Goal: Task Accomplishment & Management: Manage account settings

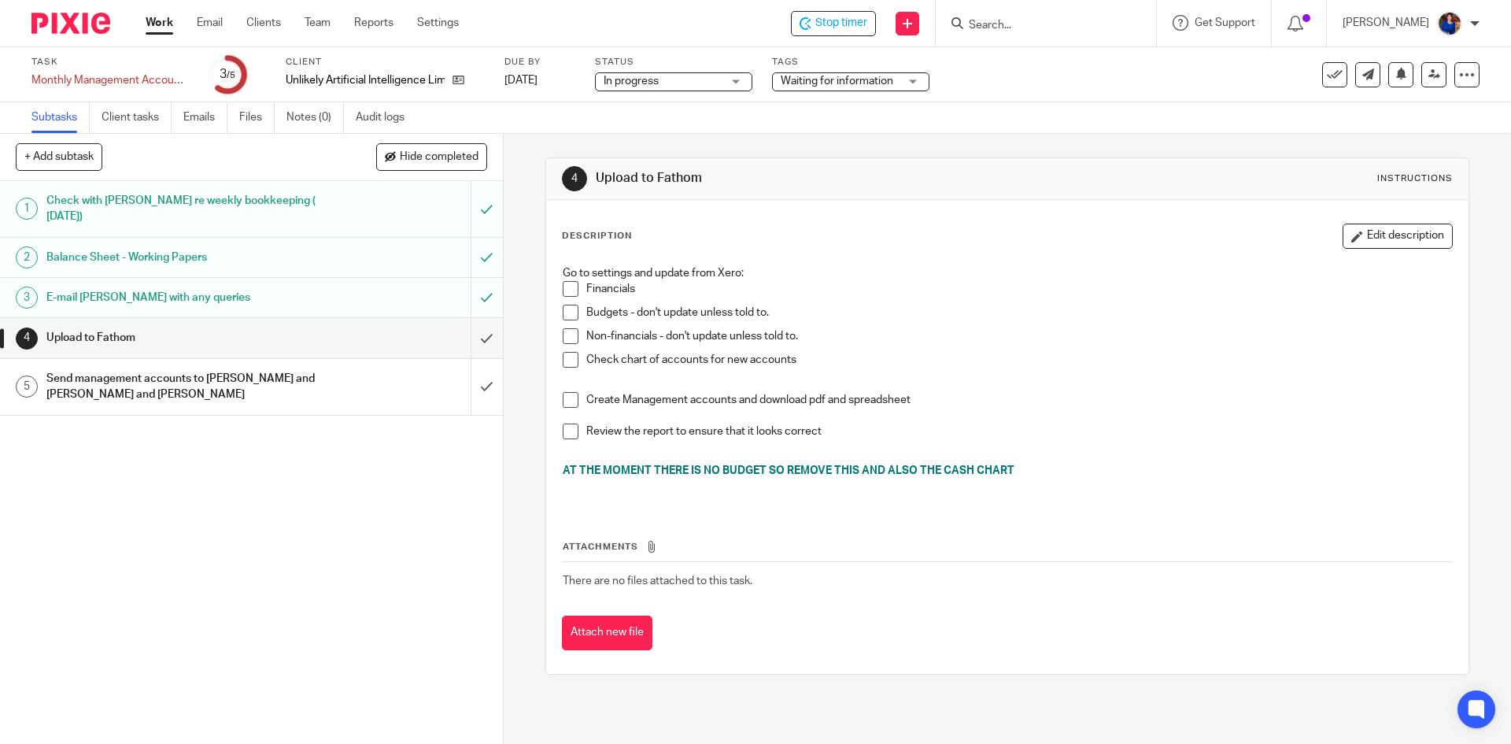
click at [914, 87] on div "Waiting for information" at bounding box center [850, 81] width 157 height 19
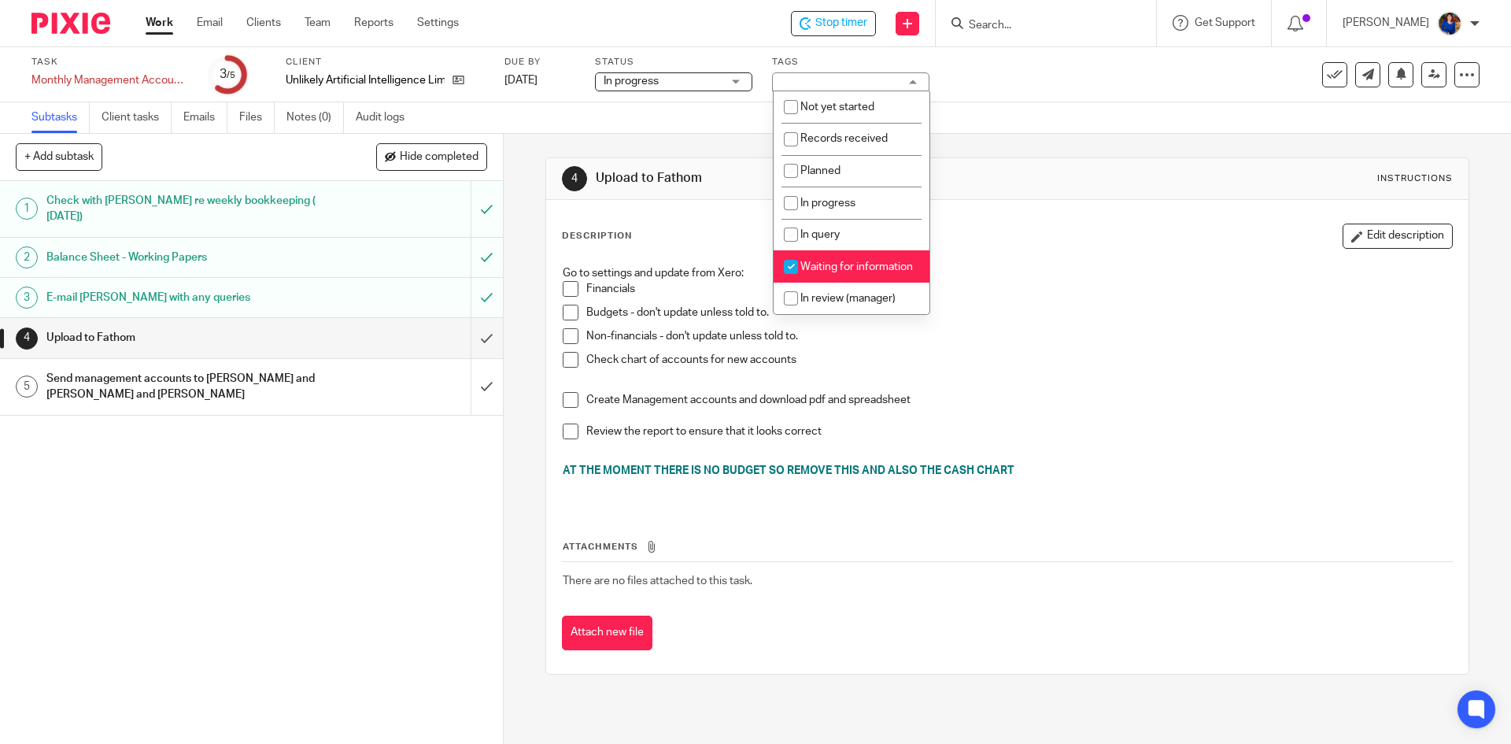
click at [793, 264] on input "checkbox" at bounding box center [791, 267] width 30 height 30
checkbox input "false"
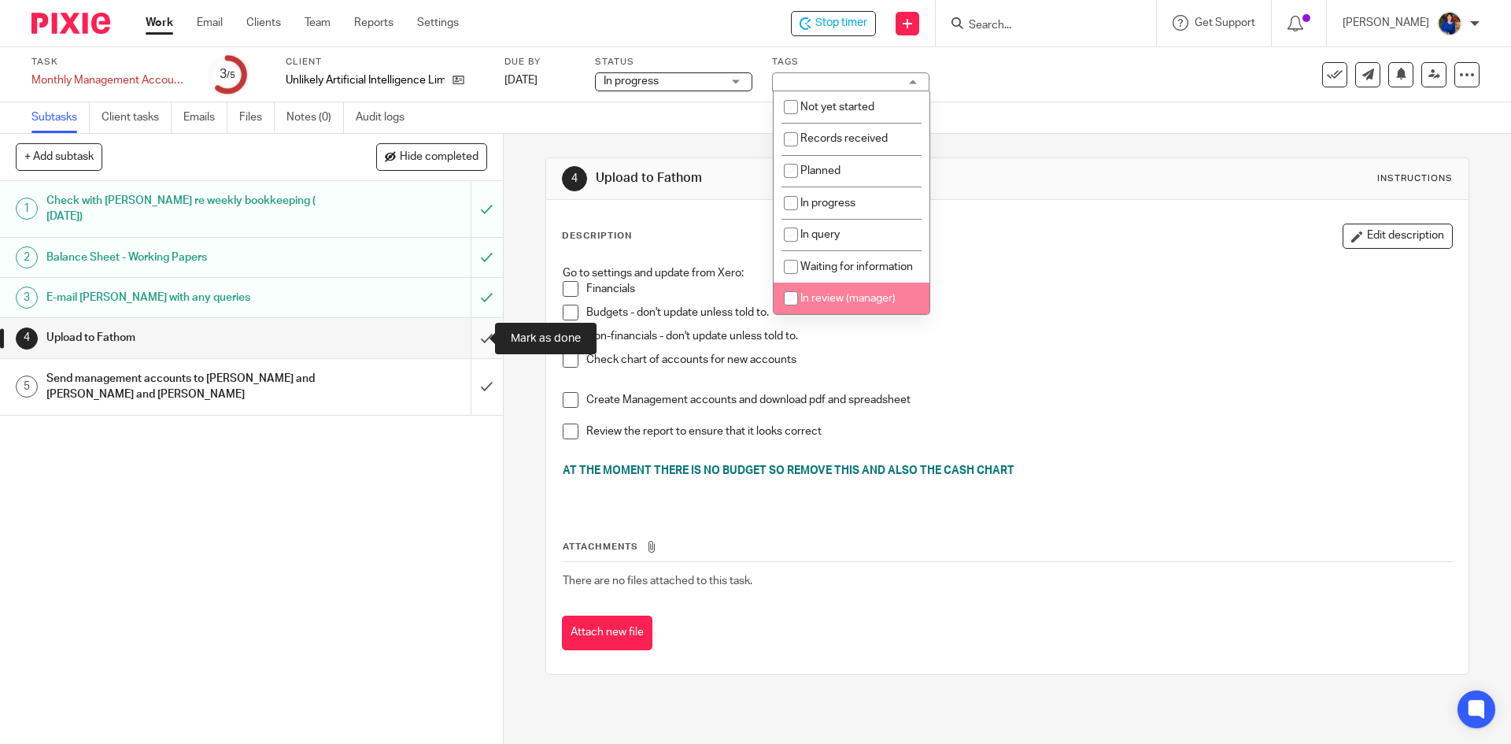
click at [471, 334] on input "submit" at bounding box center [251, 337] width 503 height 39
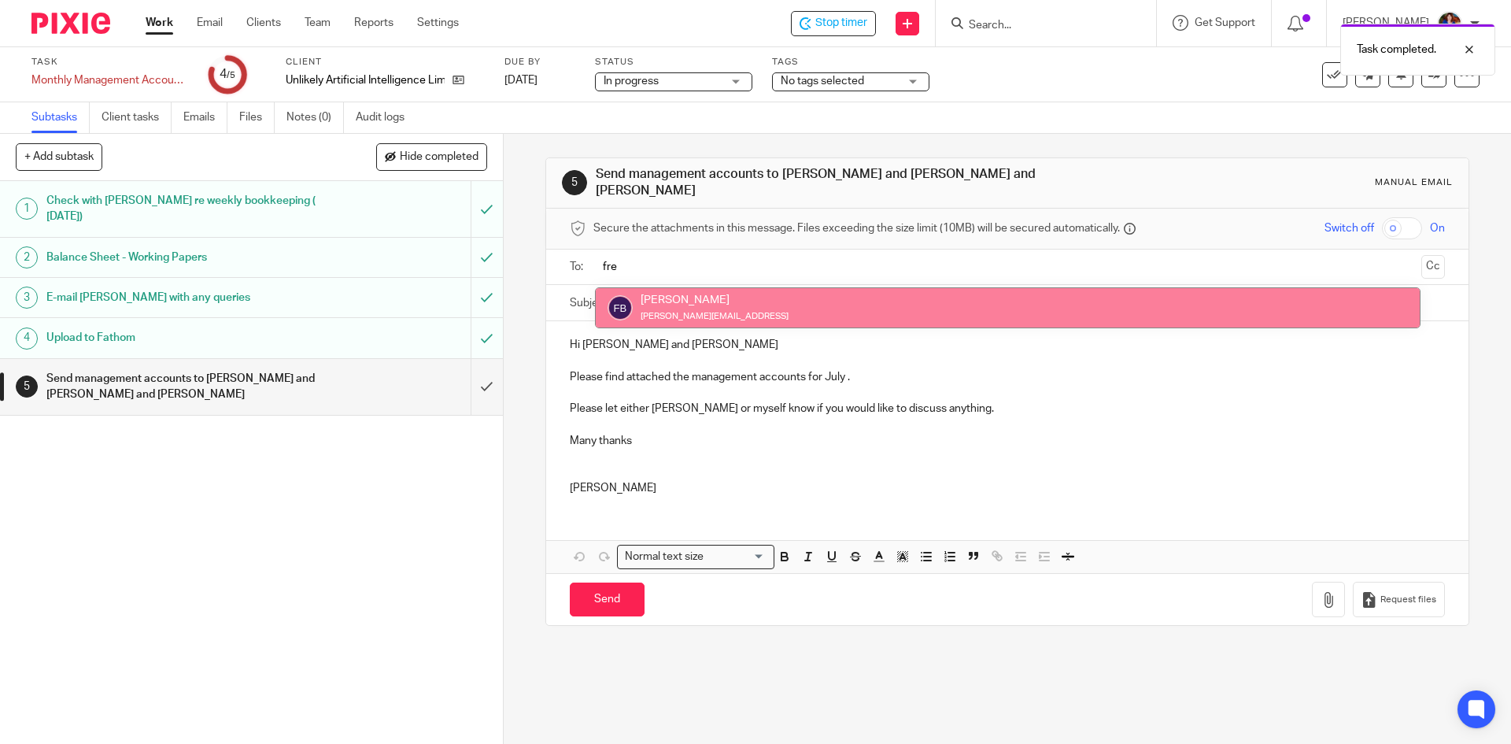
type input "fre"
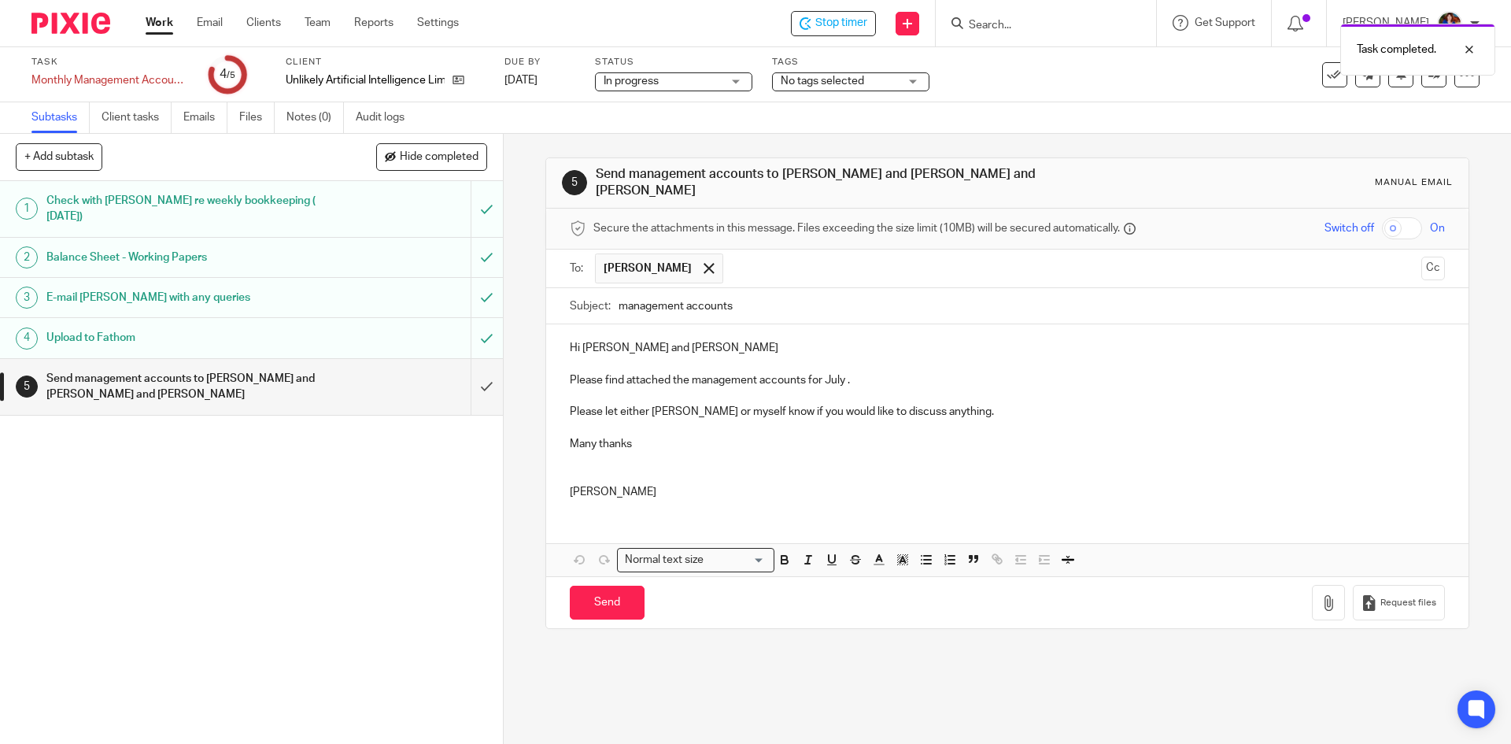
drag, startPoint x: 656, startPoint y: 292, endPoint x: 662, endPoint y: 286, distance: 8.4
click at [745, 257] on input "text" at bounding box center [1073, 268] width 684 height 31
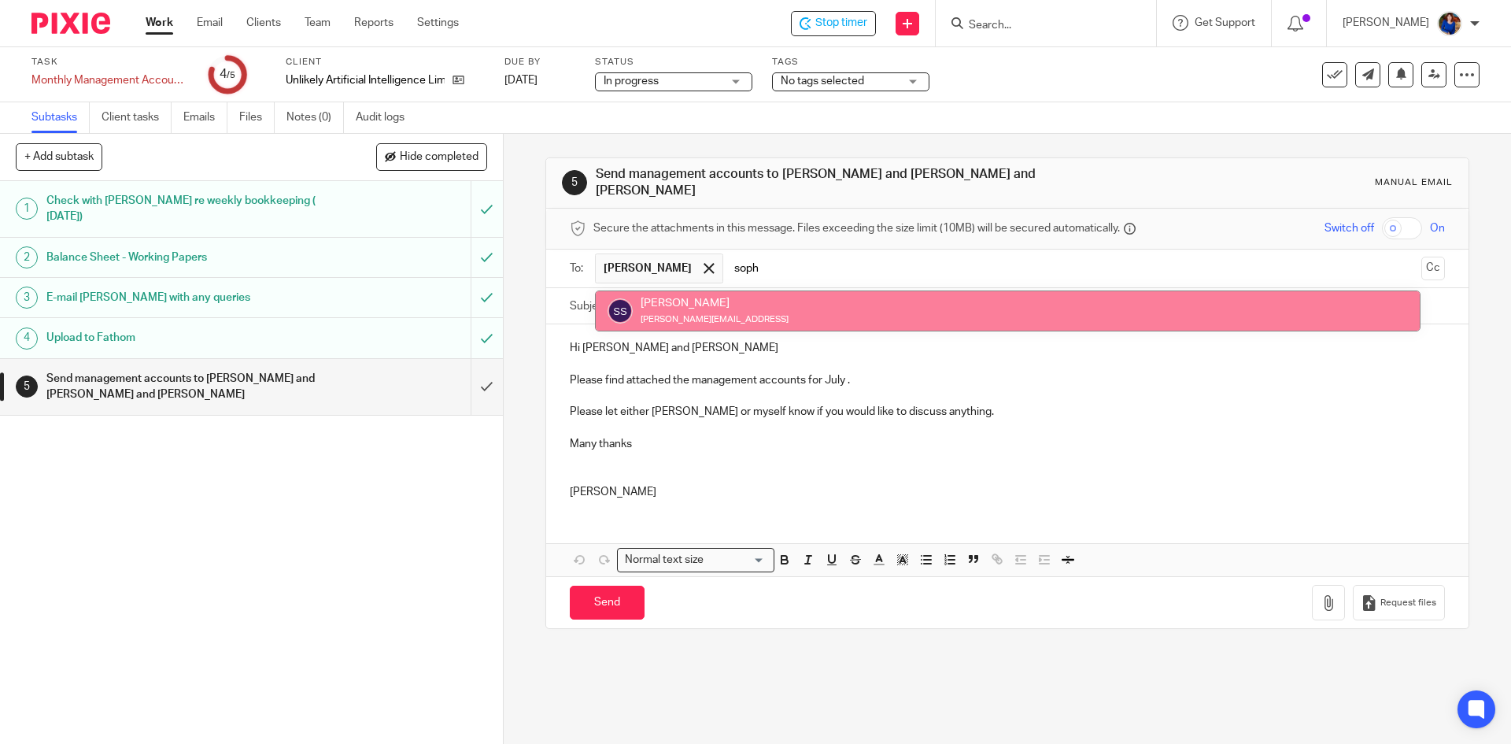
type input "soph"
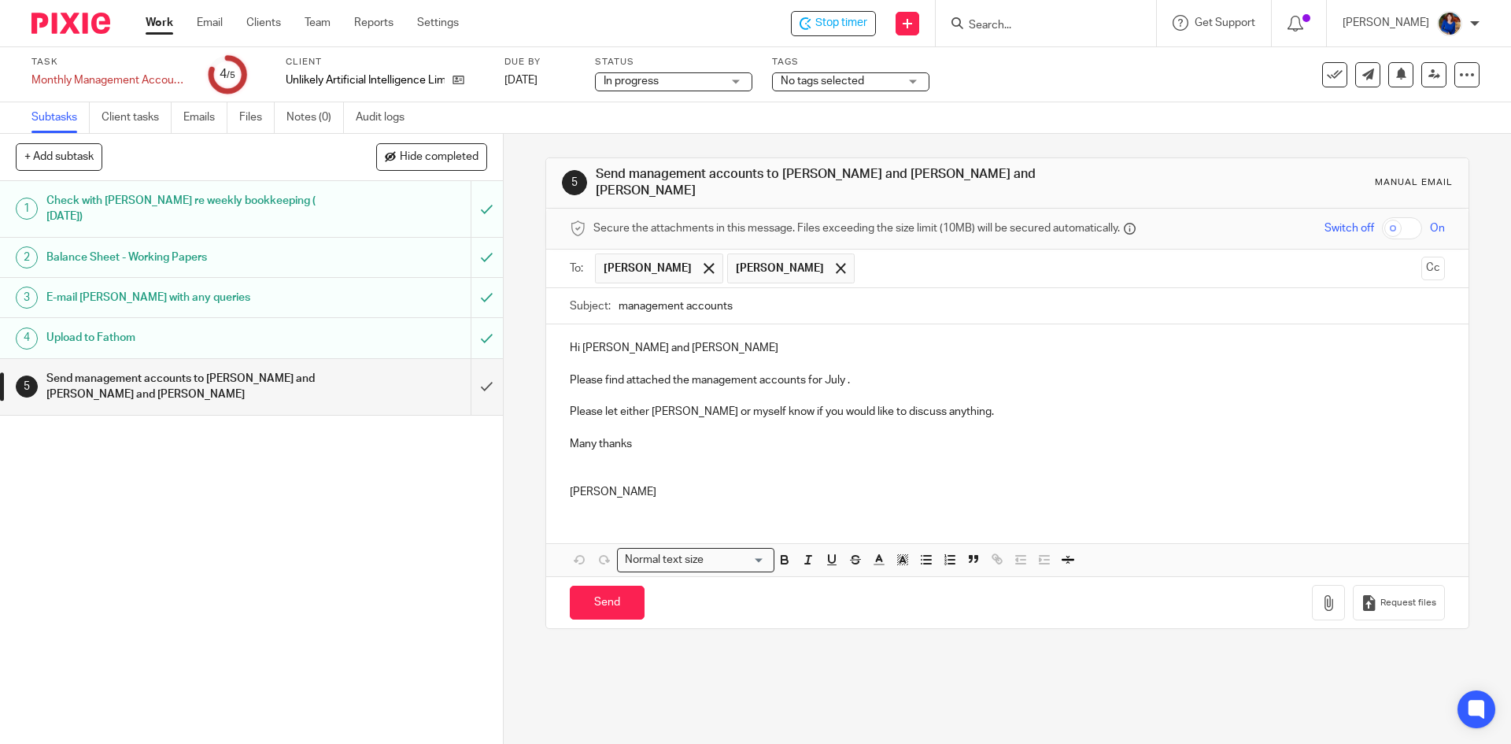
click at [868, 263] on input "text" at bounding box center [1139, 268] width 552 height 31
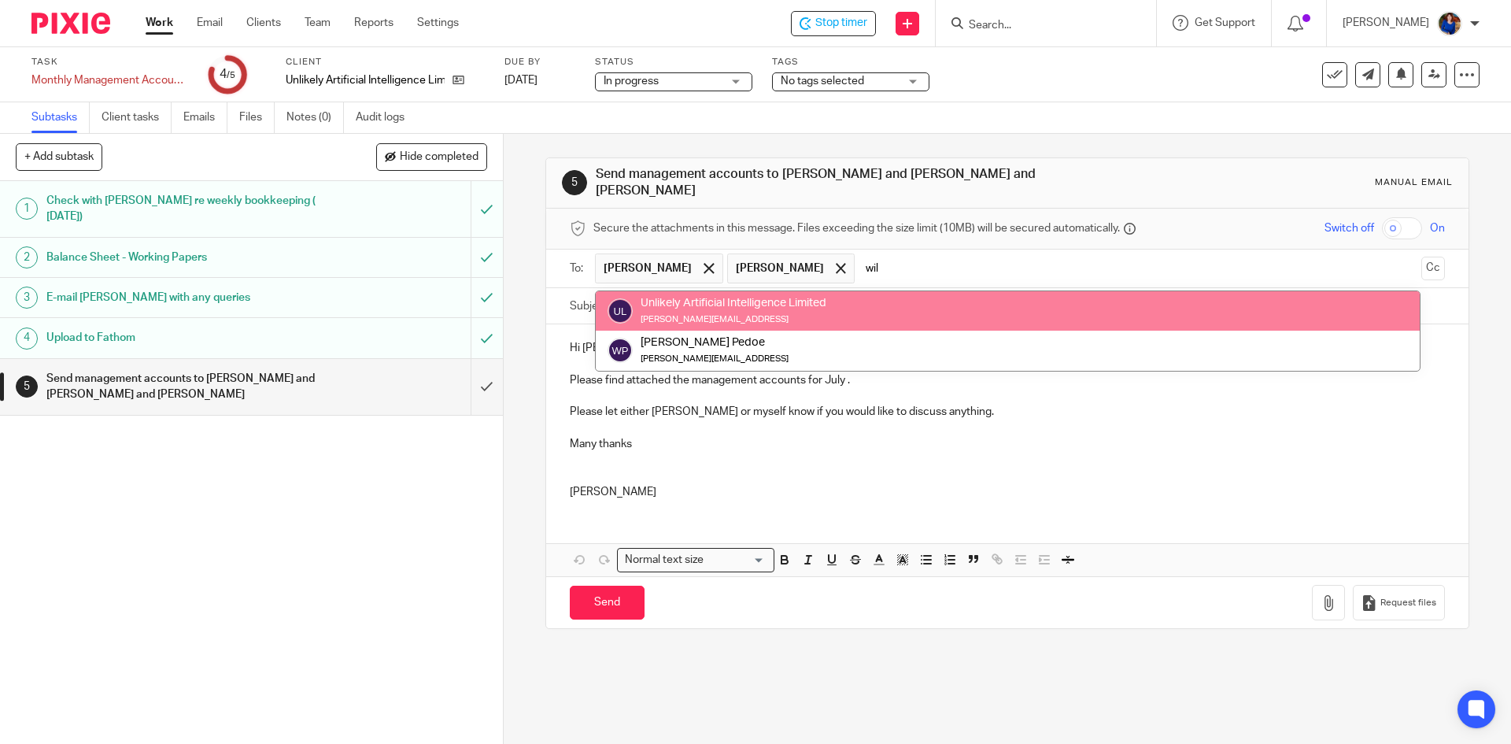
type input "wil"
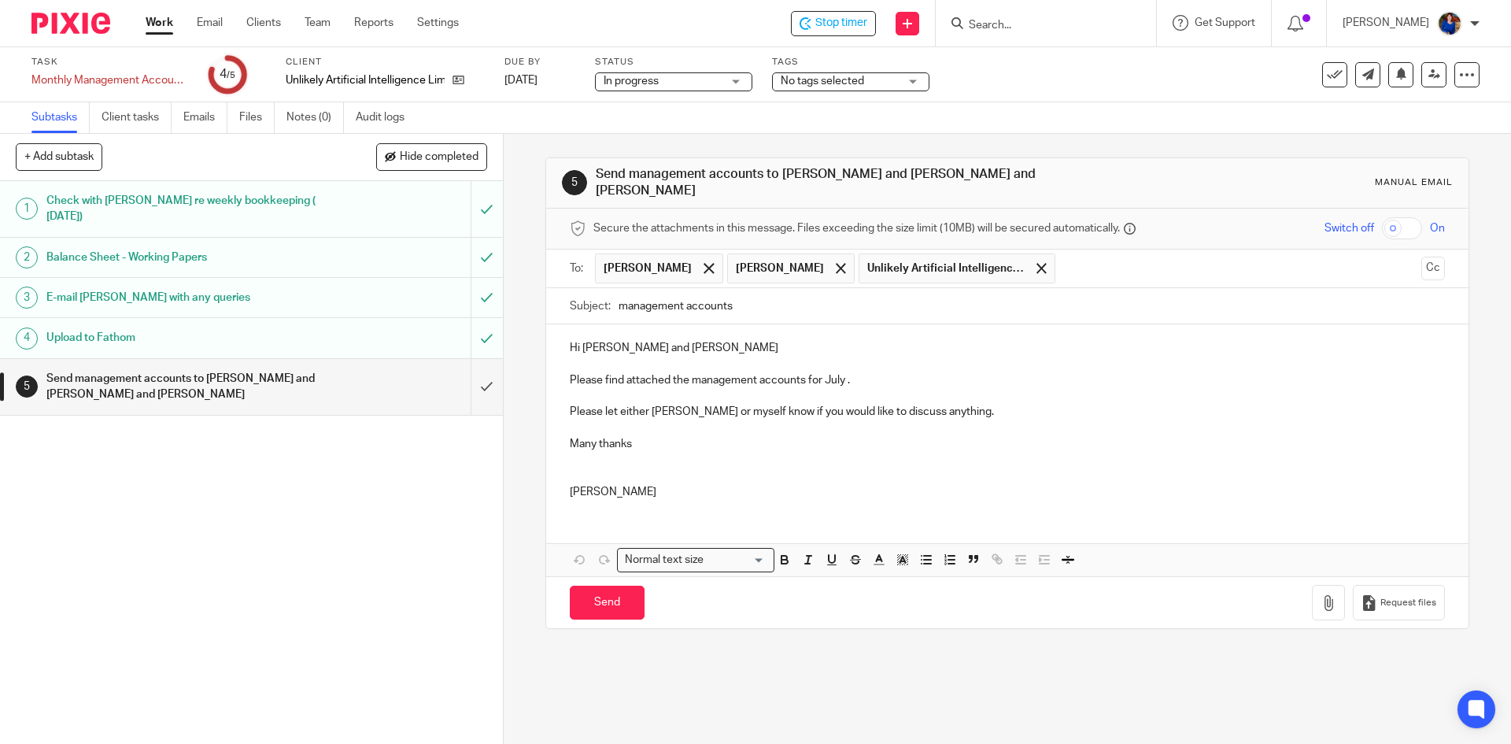
click at [1421, 260] on button "Cc" at bounding box center [1433, 269] width 24 height 24
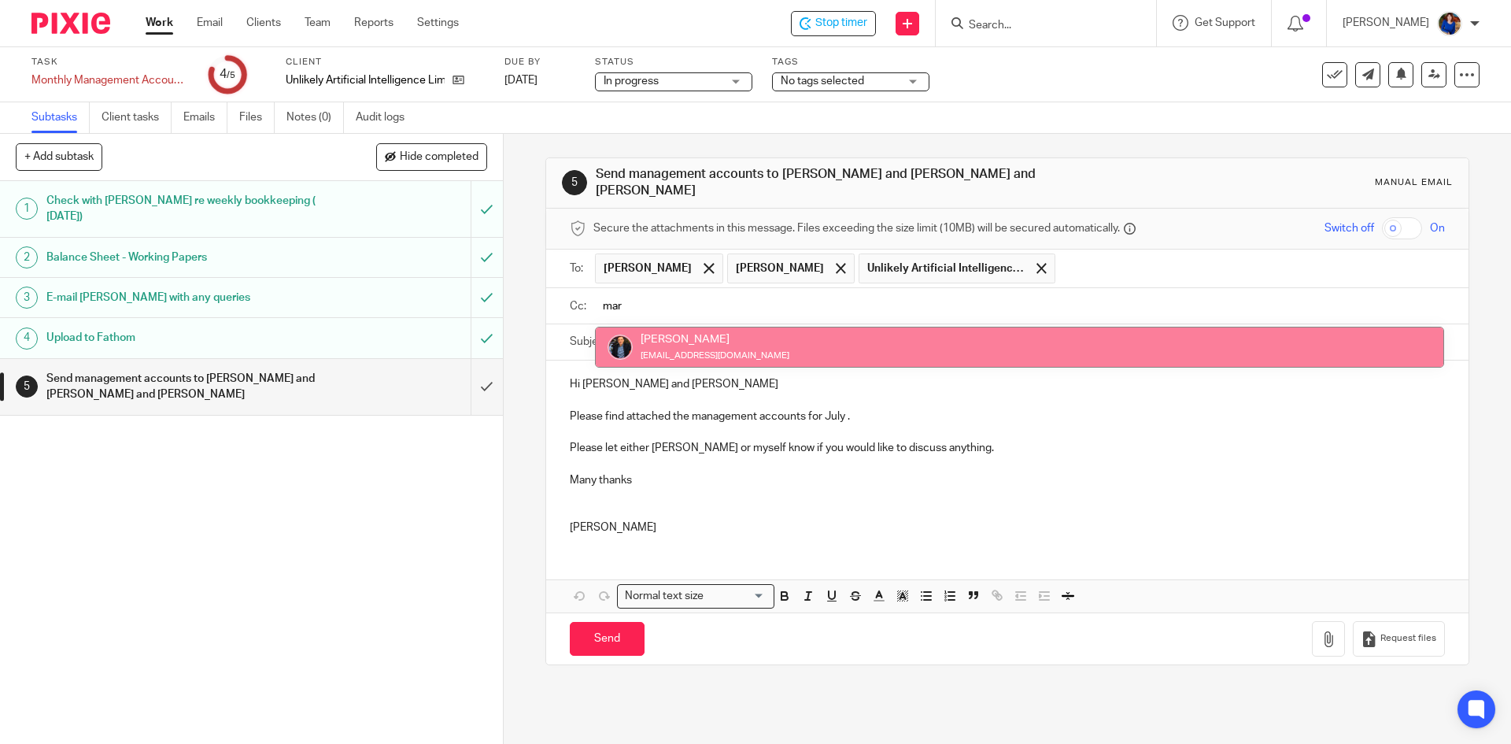
type input "mar"
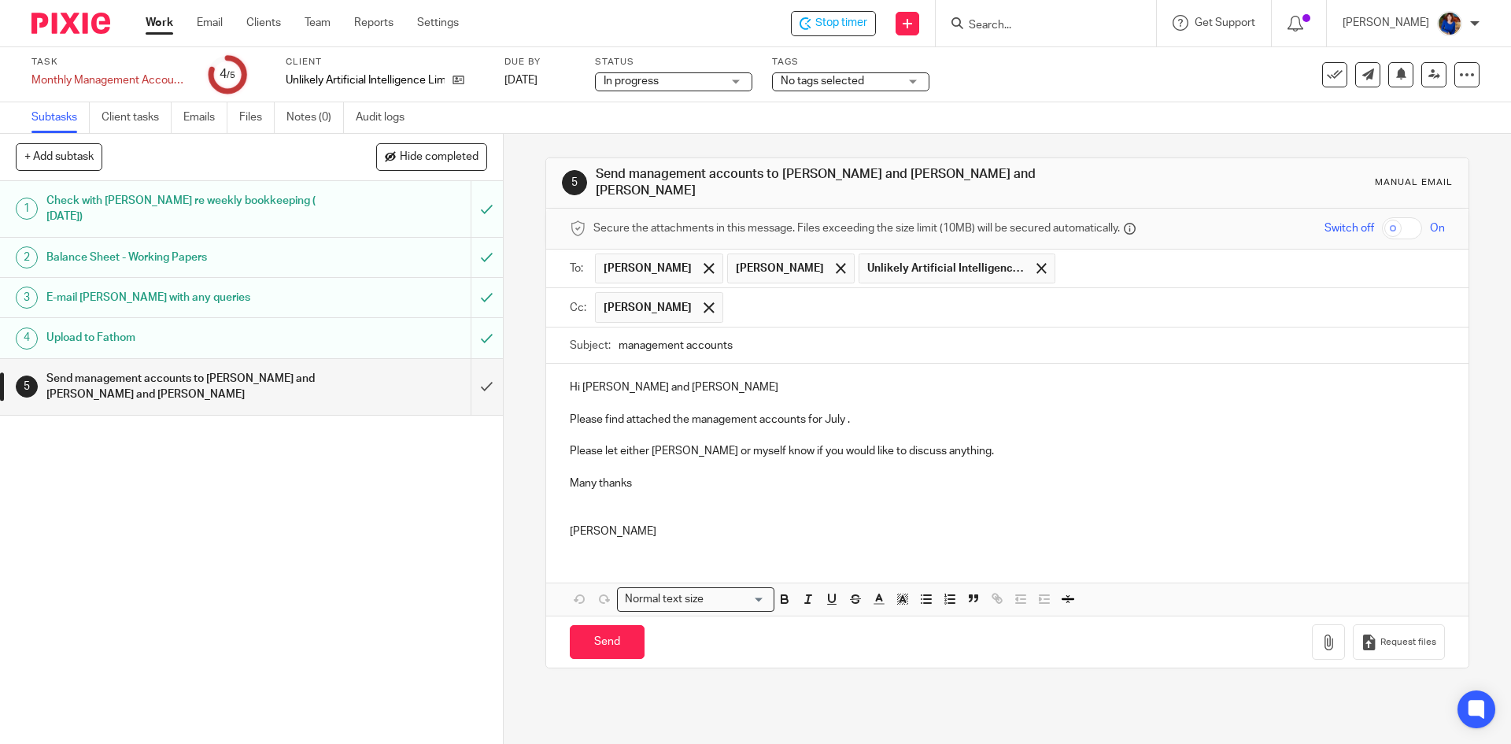
click at [726, 379] on p "Hi William, Rhiannon and Fred" at bounding box center [1007, 387] width 874 height 16
click at [661, 379] on p "Hi William, Rhiannon and Fred" at bounding box center [1007, 387] width 874 height 16
click at [664, 379] on p "Hi William, Rhiannon and Fred" at bounding box center [1007, 387] width 874 height 16
click at [1312, 635] on button "button" at bounding box center [1328, 641] width 33 height 35
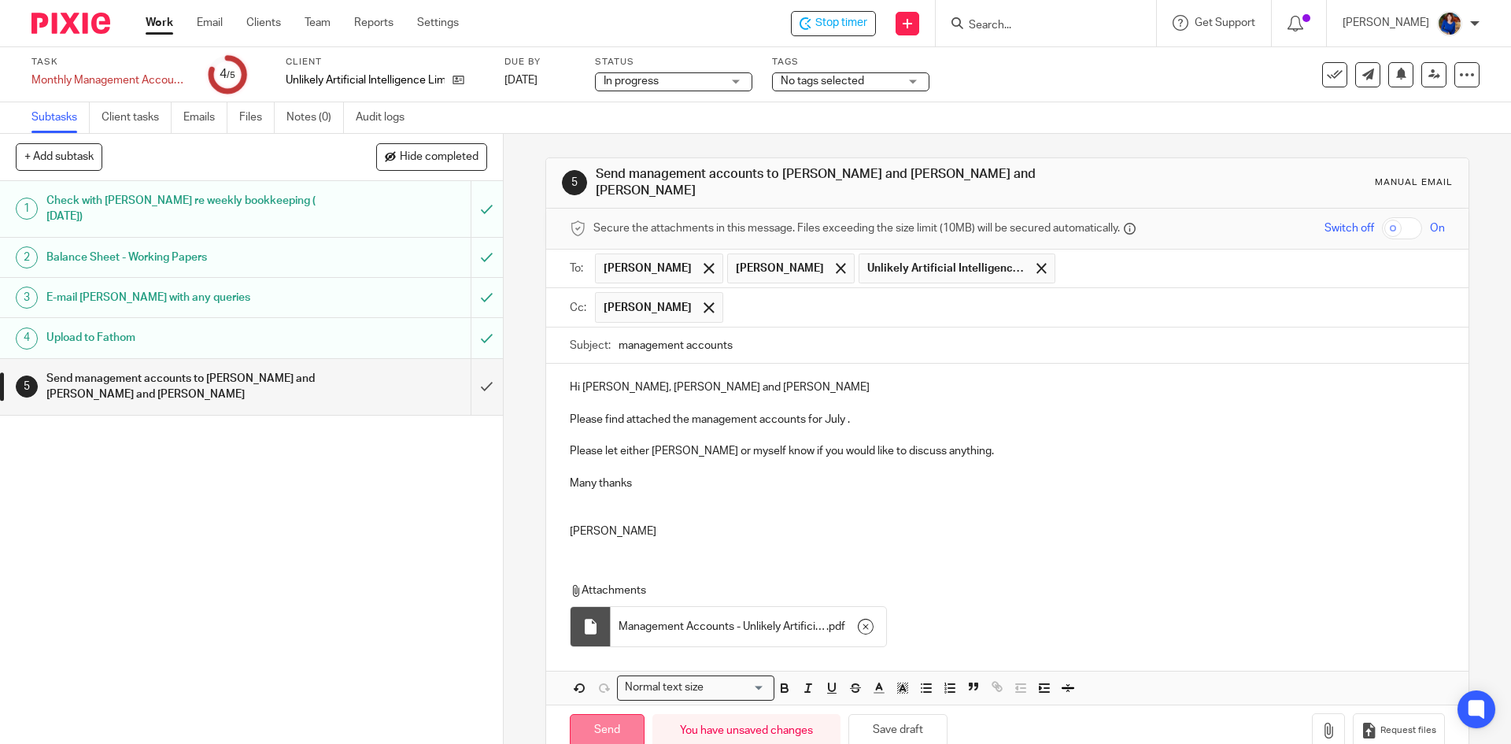
click at [613, 723] on input "Send" at bounding box center [607, 731] width 75 height 34
click at [1459, 79] on icon at bounding box center [1467, 75] width 16 height 16
type input "Sent"
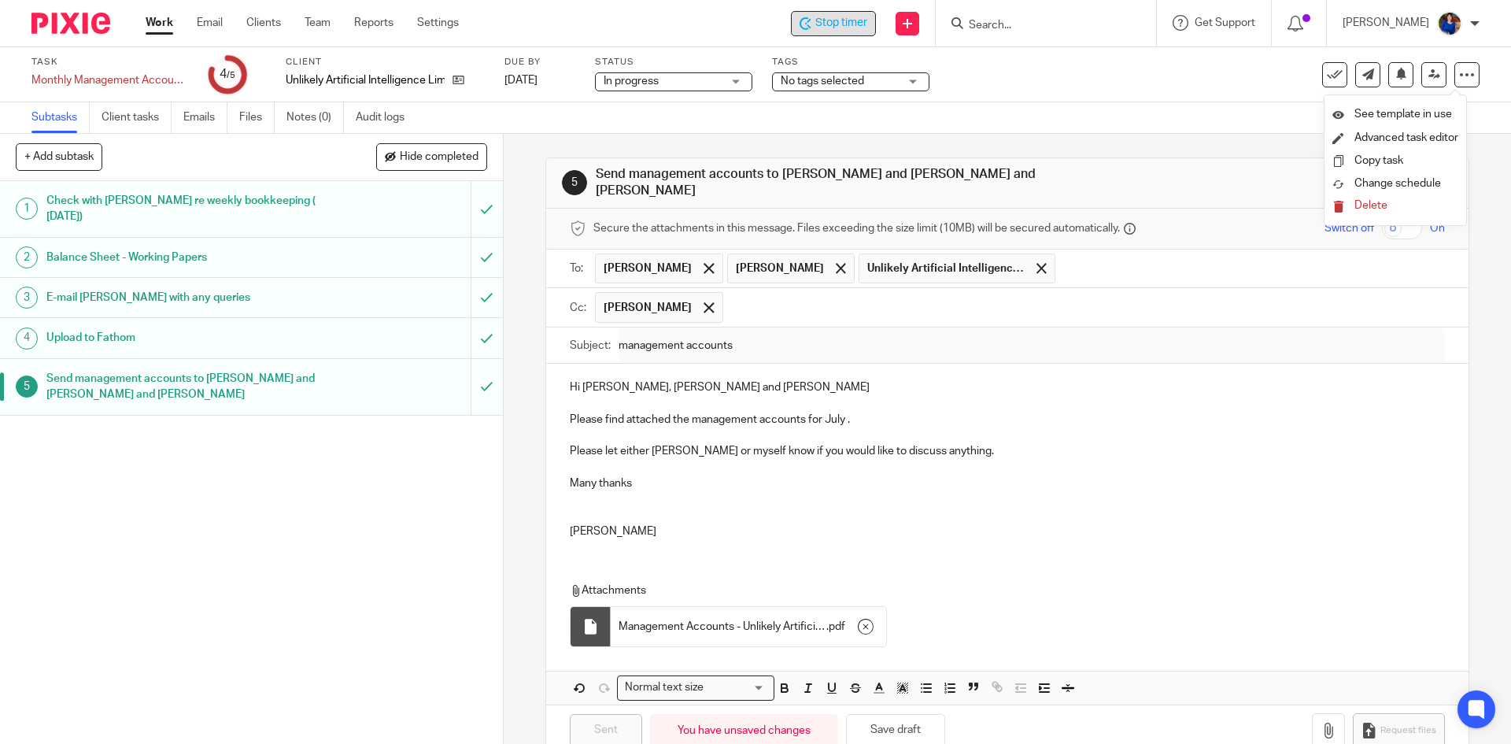
click at [827, 21] on span "Stop timer" at bounding box center [841, 23] width 52 height 17
click at [161, 31] on link "Work" at bounding box center [160, 23] width 28 height 16
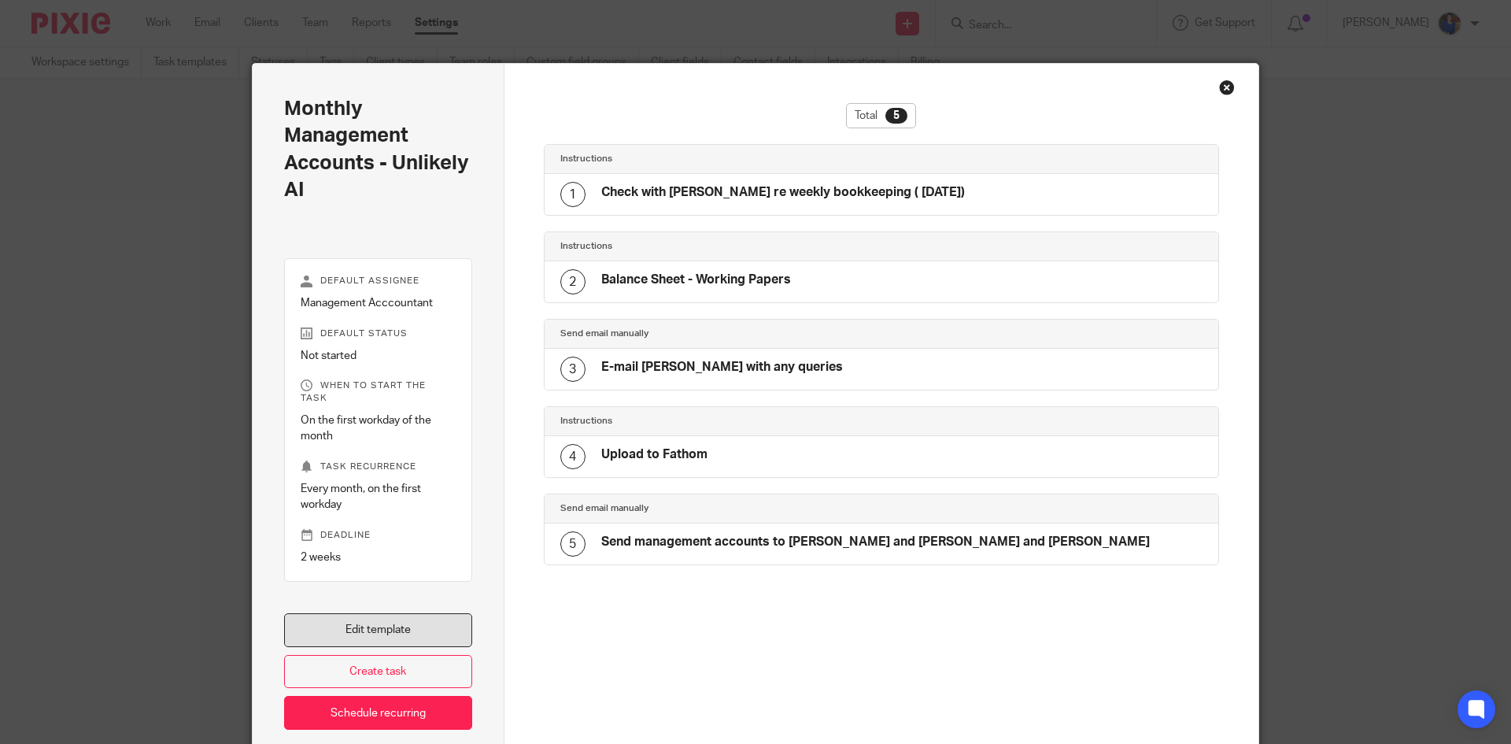
click at [394, 626] on link "Edit template" at bounding box center [378, 630] width 188 height 34
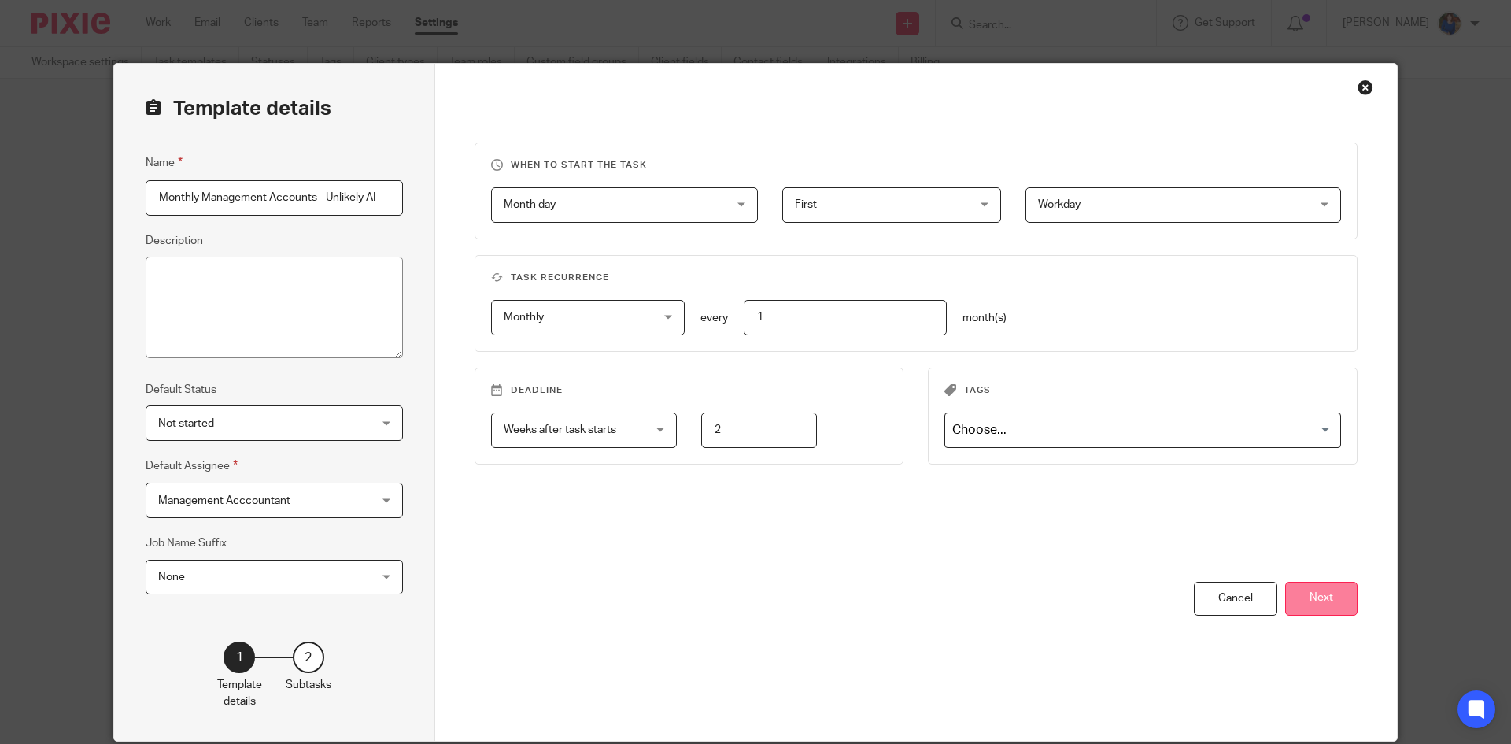
click at [1321, 593] on button "Next" at bounding box center [1321, 599] width 72 height 34
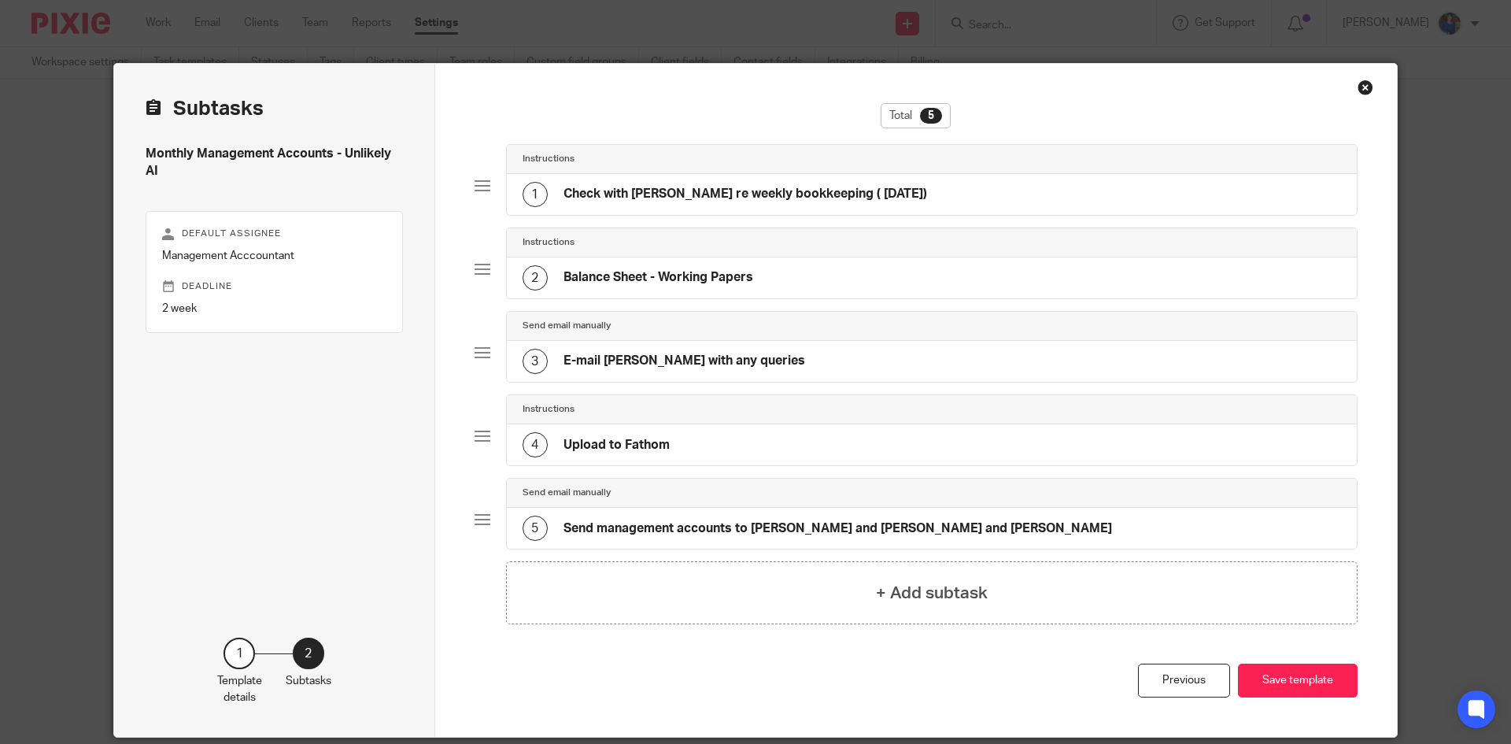
click at [702, 524] on h4 "Send management accounts to William and Sophie and Fred" at bounding box center [838, 528] width 549 height 17
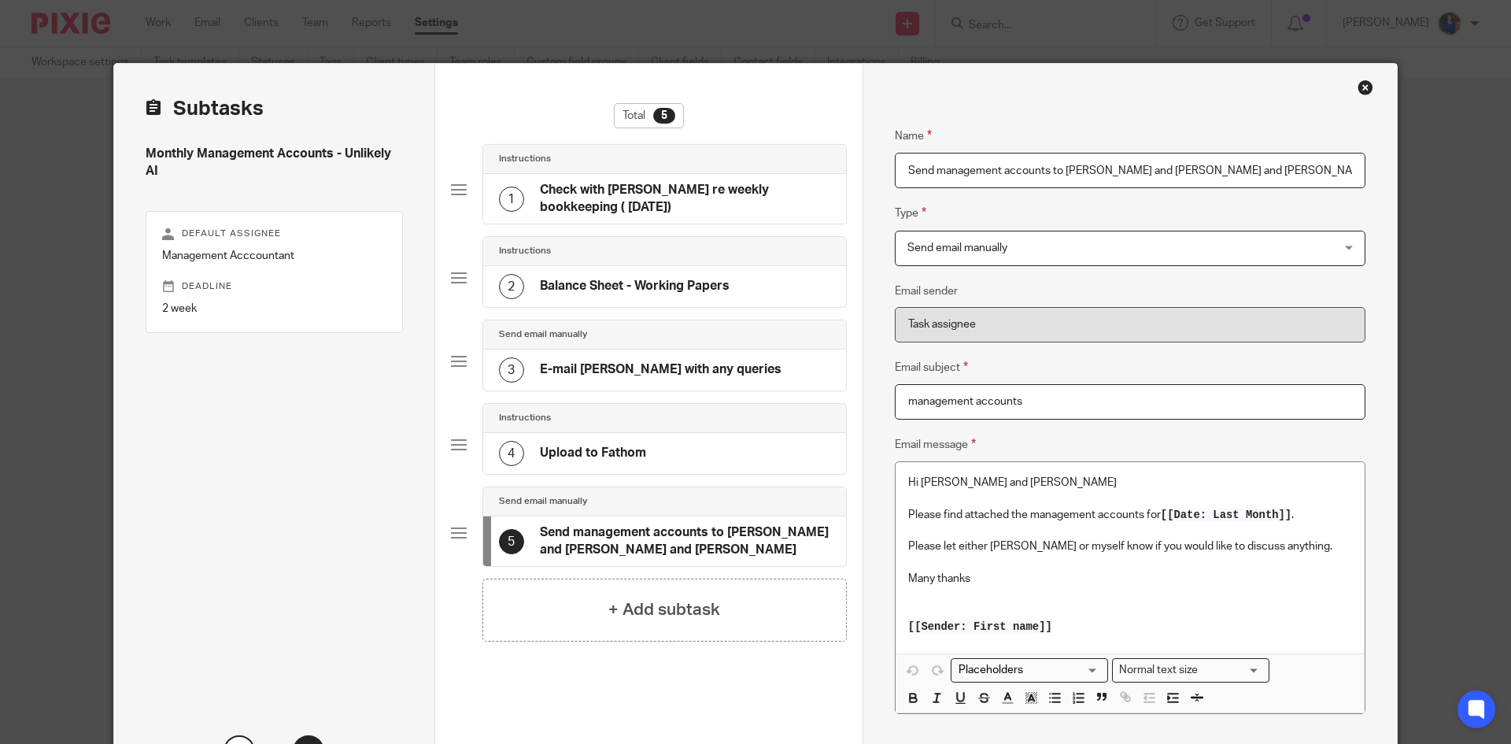
click at [1007, 484] on p "Hi William, Rhiannon and Fred" at bounding box center [1130, 483] width 444 height 16
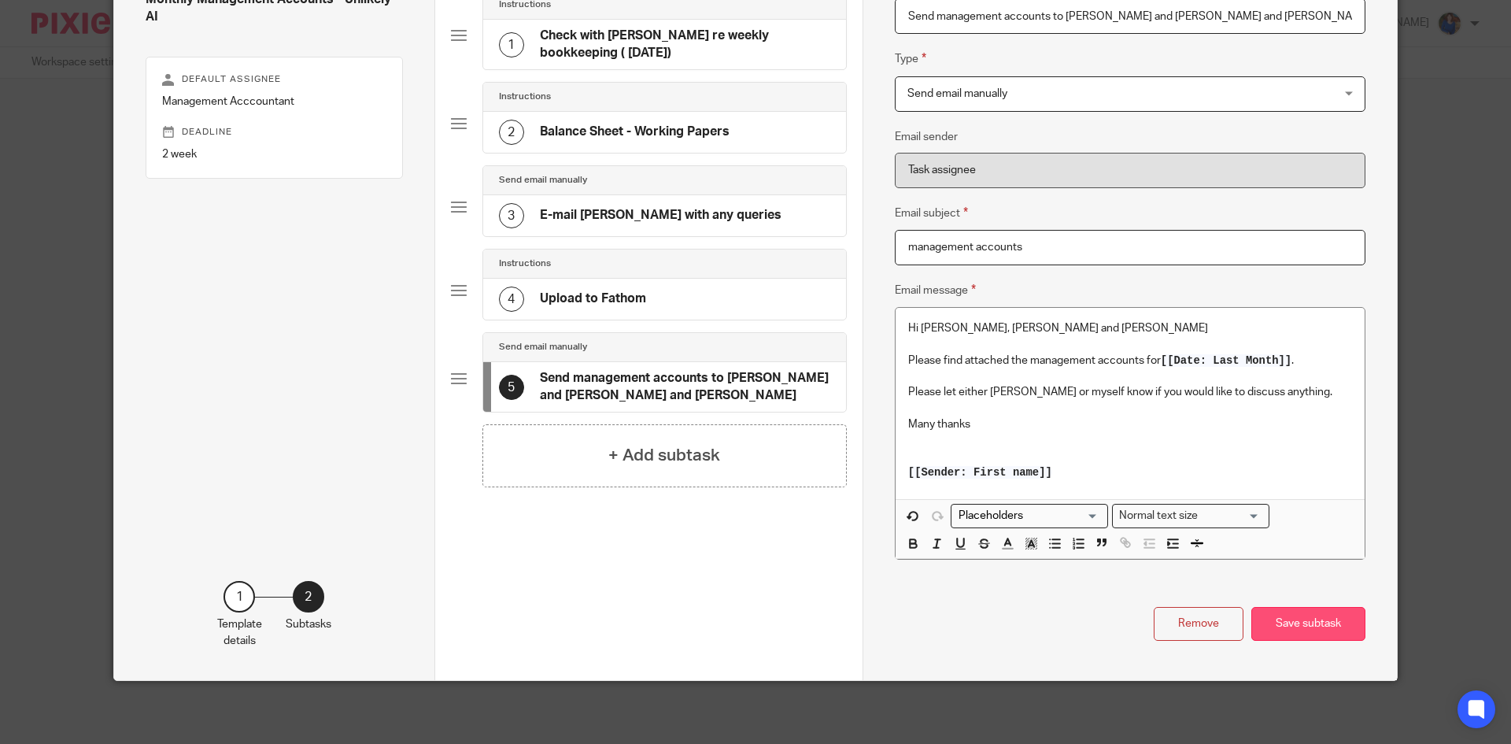
click at [1284, 623] on button "Save subtask" at bounding box center [1308, 624] width 114 height 34
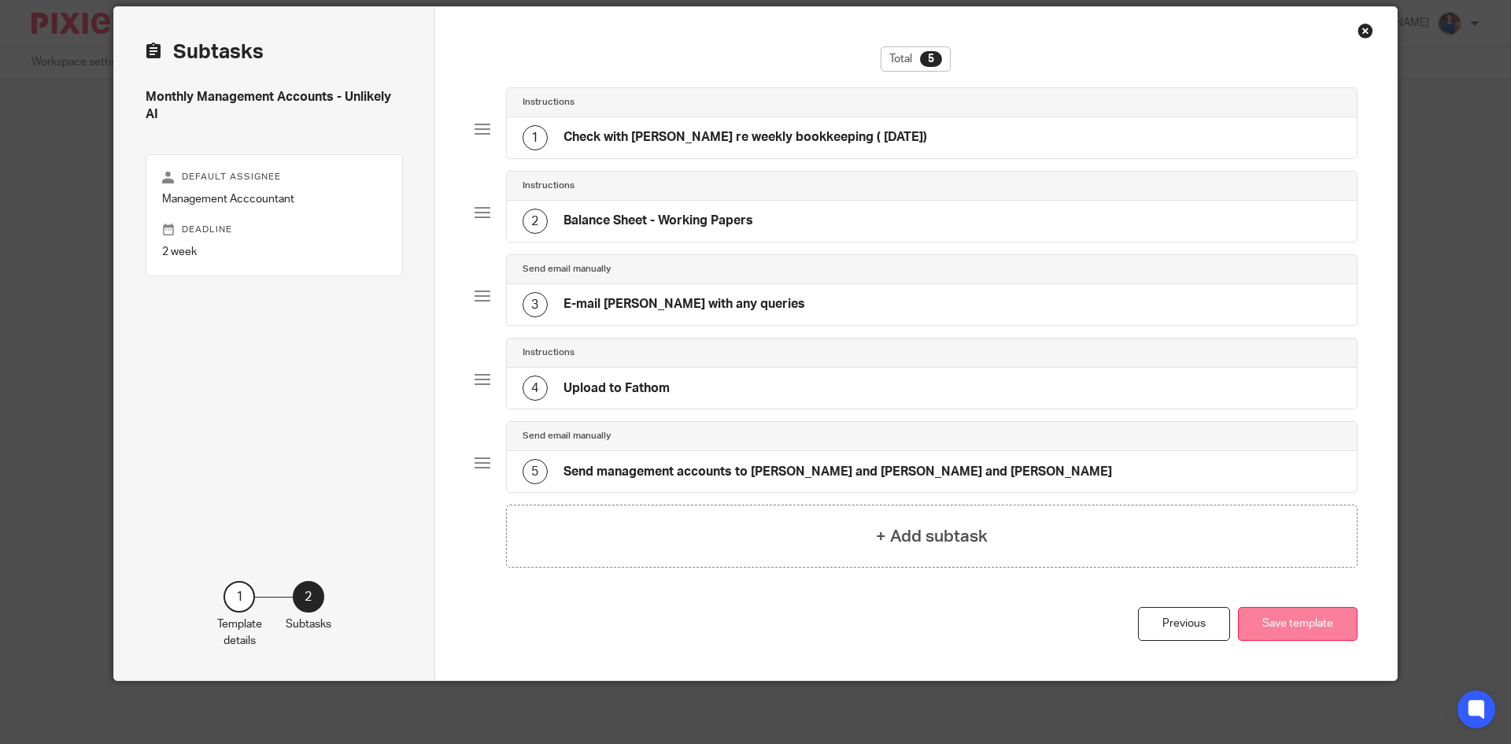
click at [1274, 616] on button "Save template" at bounding box center [1298, 624] width 120 height 34
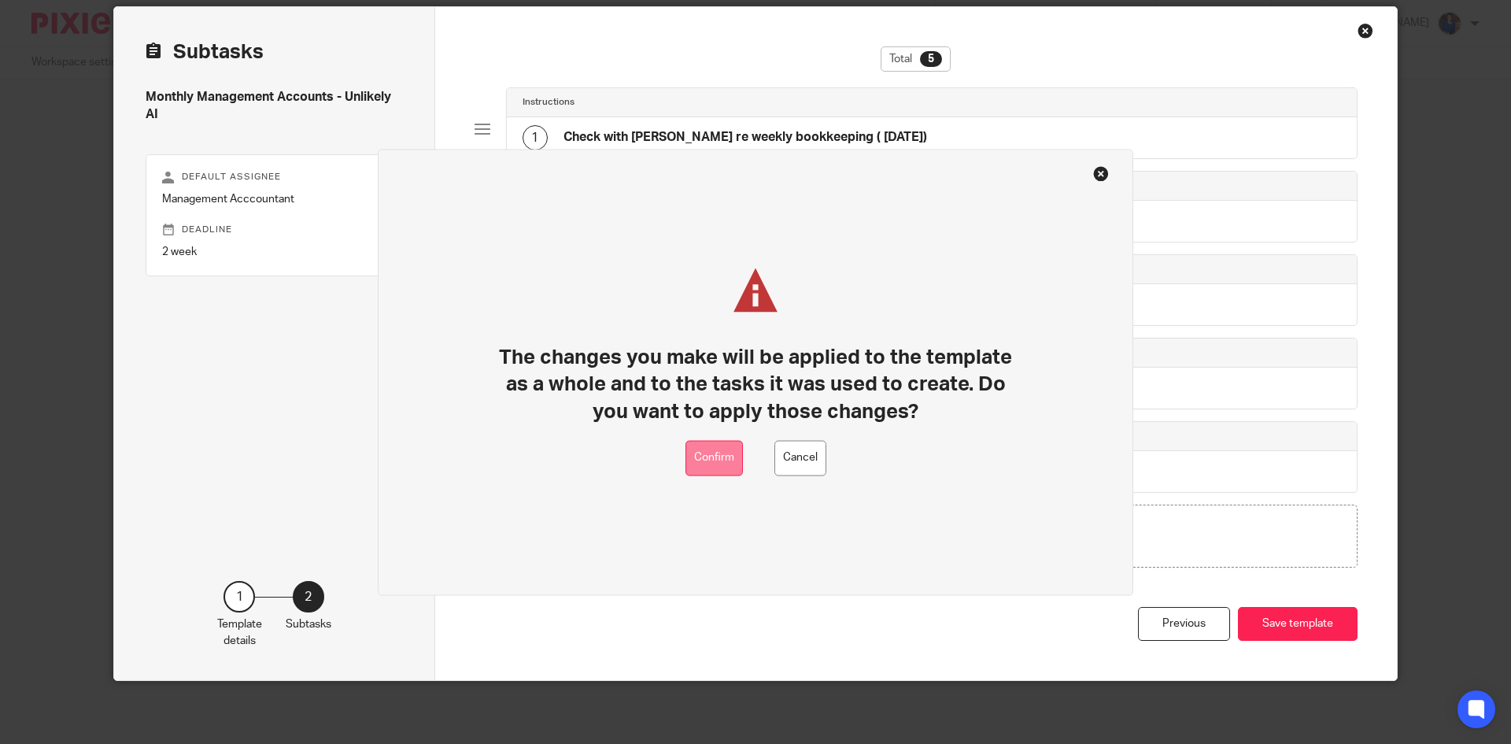
click at [705, 462] on button "Confirm" at bounding box center [714, 457] width 57 height 35
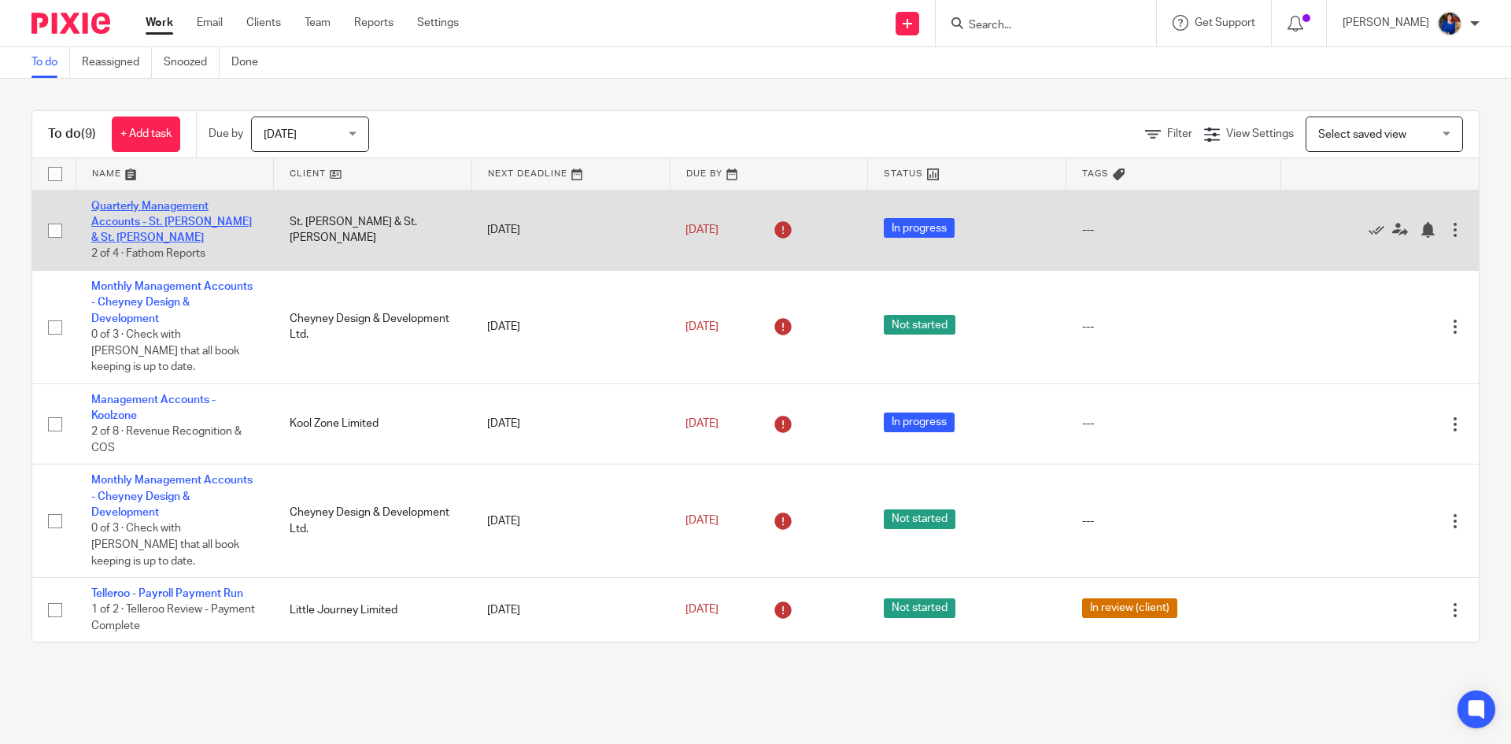
click at [158, 204] on link "Quarterly Management Accounts - St. [PERSON_NAME] & St. [PERSON_NAME]" at bounding box center [171, 222] width 161 height 43
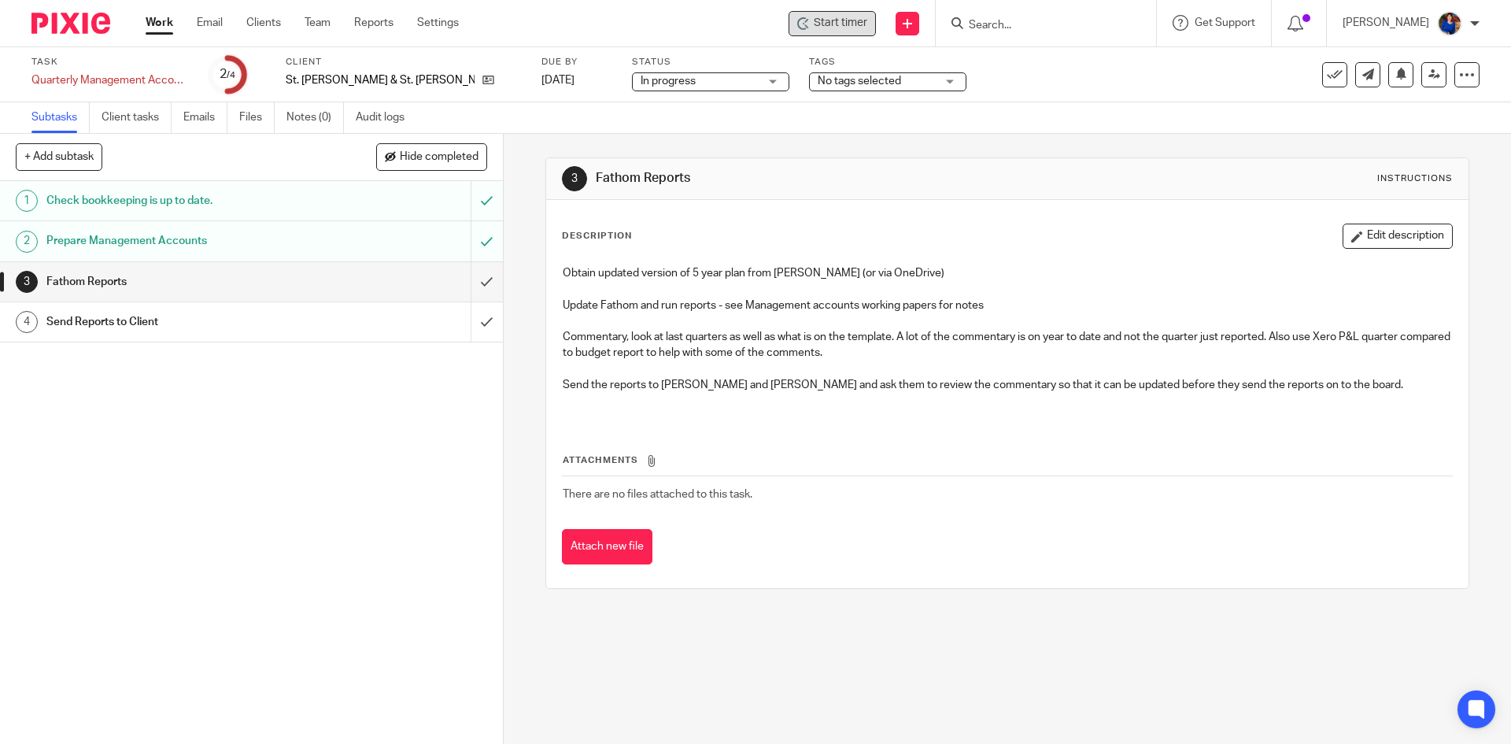
click at [850, 26] on span "Start timer" at bounding box center [841, 23] width 54 height 17
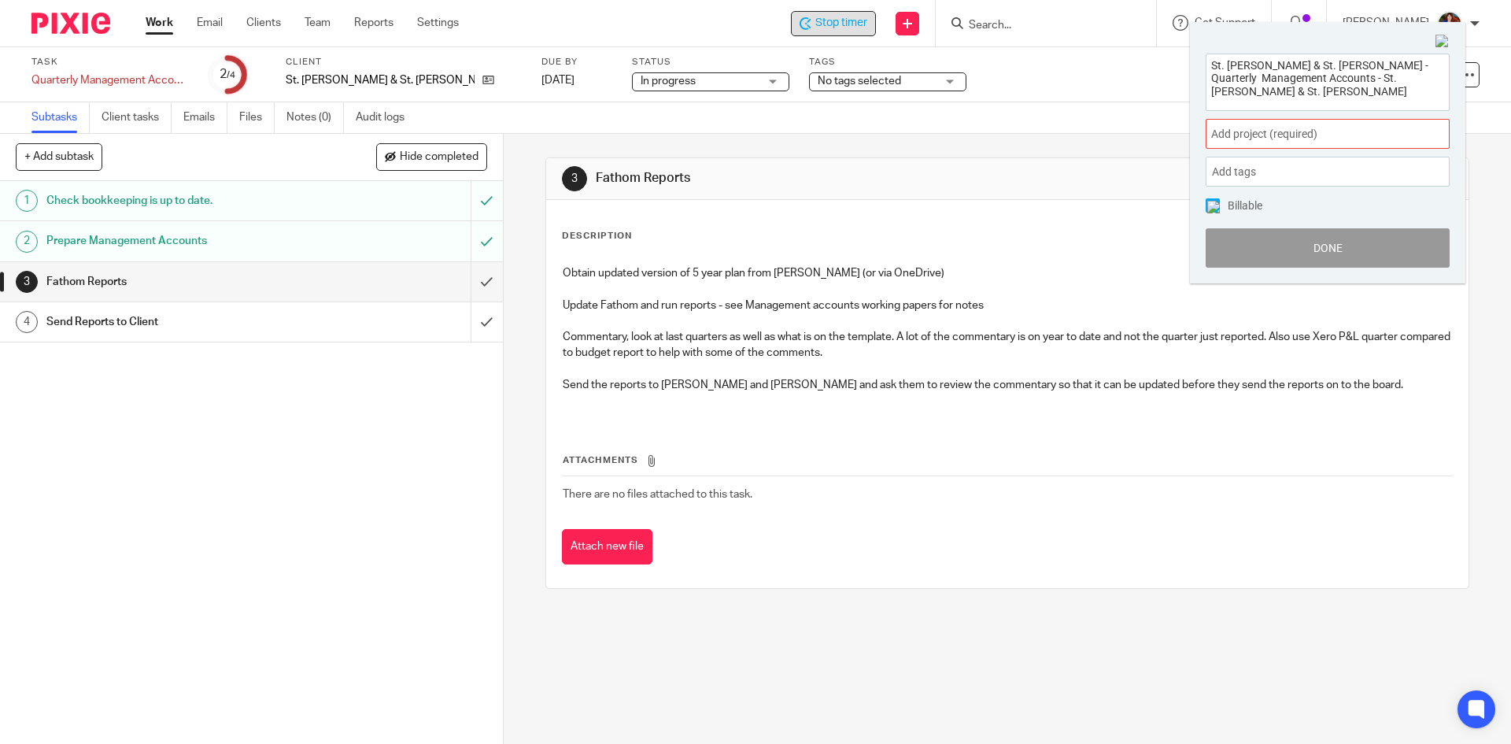
click at [1289, 141] on span "Add project (required) :" at bounding box center [1310, 134] width 198 height 17
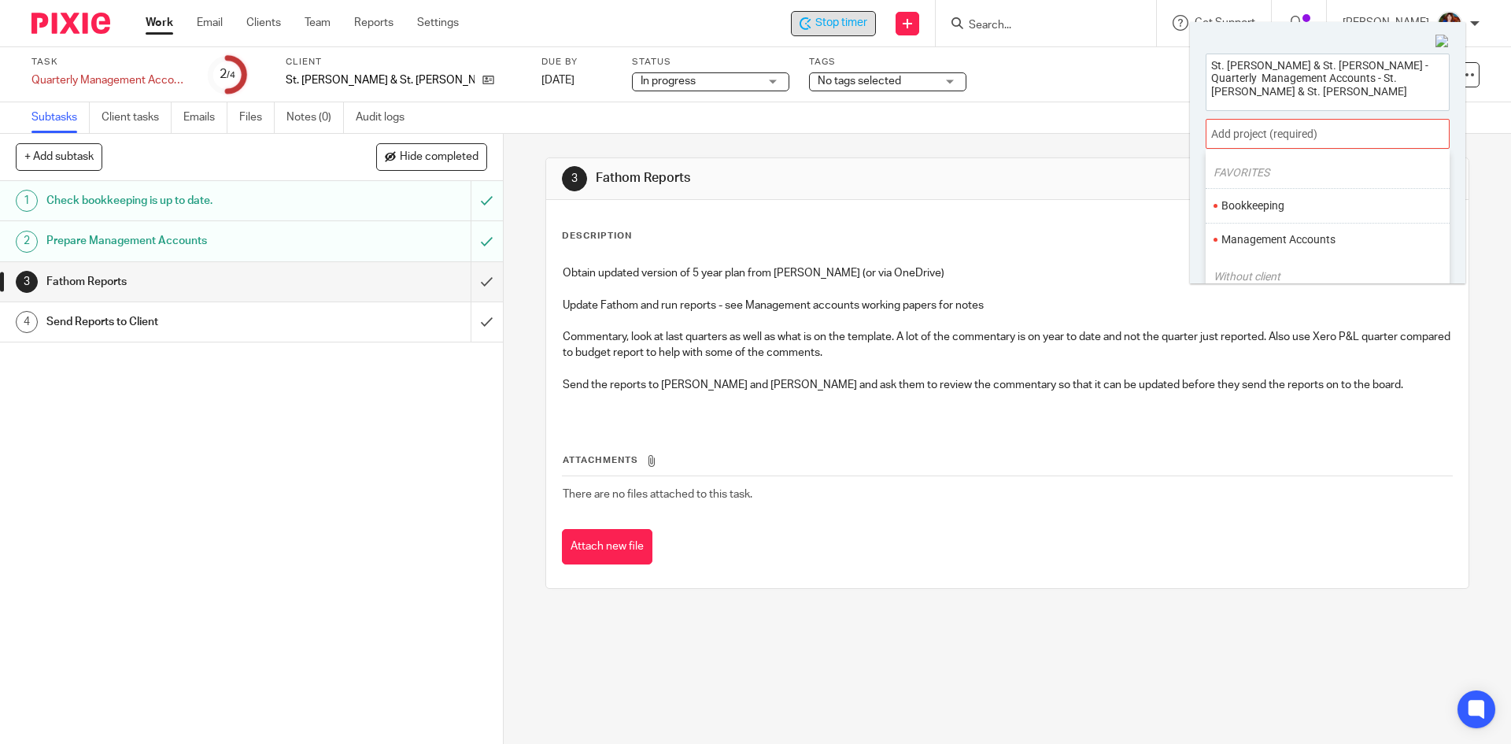
scroll to position [79, 0]
click at [1289, 208] on li "Management Accounts" at bounding box center [1324, 205] width 205 height 17
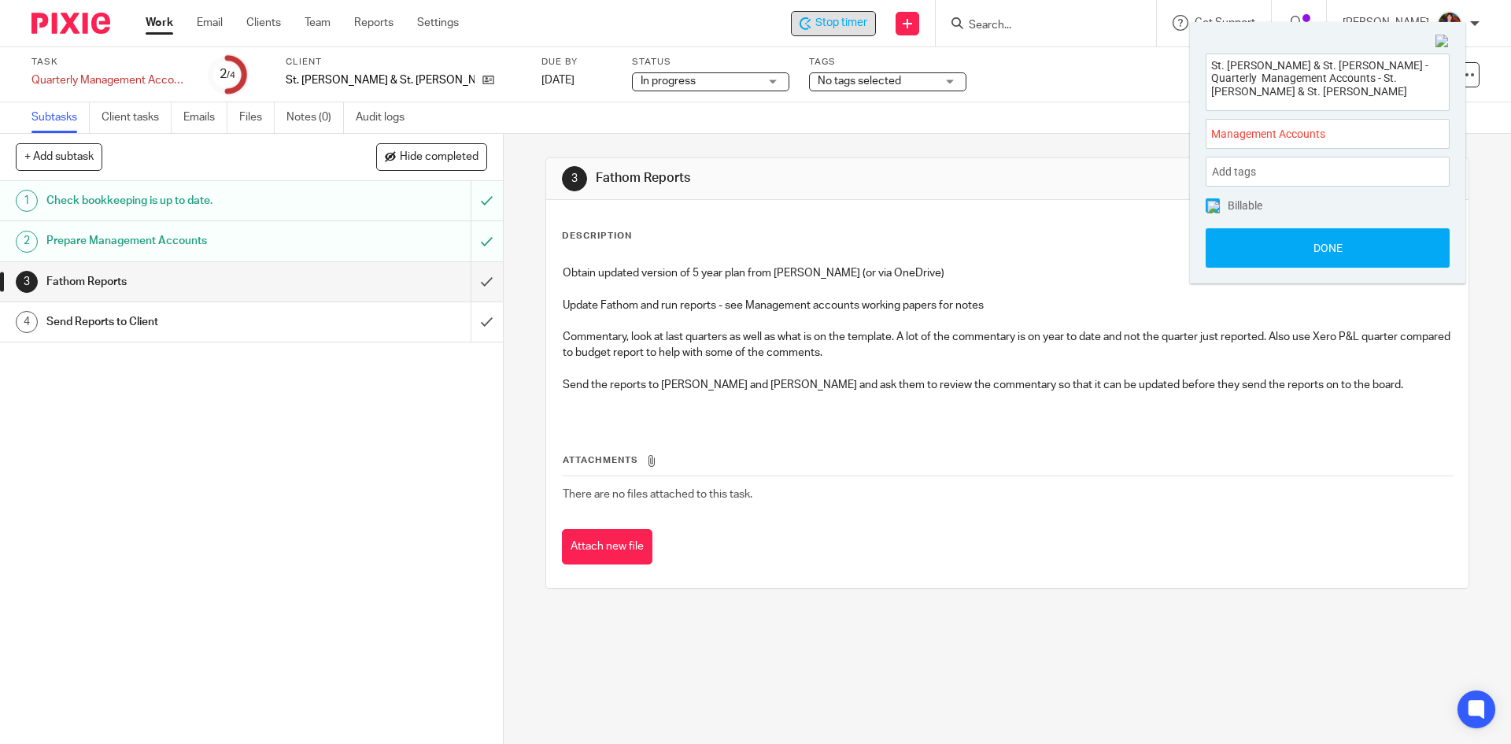
click at [1213, 204] on img at bounding box center [1213, 207] width 13 height 13
click at [1242, 246] on button "Done" at bounding box center [1328, 247] width 244 height 39
